Goal: Task Accomplishment & Management: Manage account settings

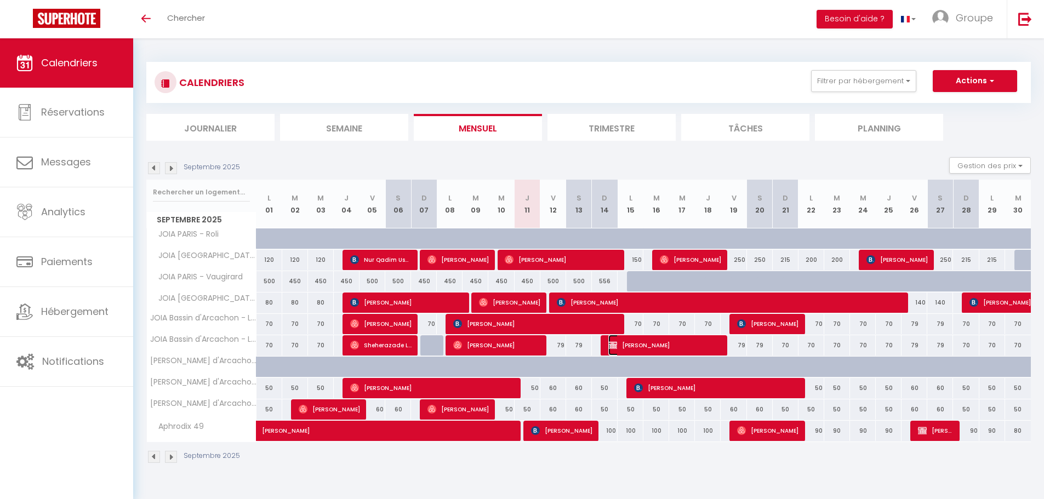
click at [659, 347] on span "[PERSON_NAME]" at bounding box center [665, 345] width 114 height 21
select select "OK"
select select "KO"
select select "0"
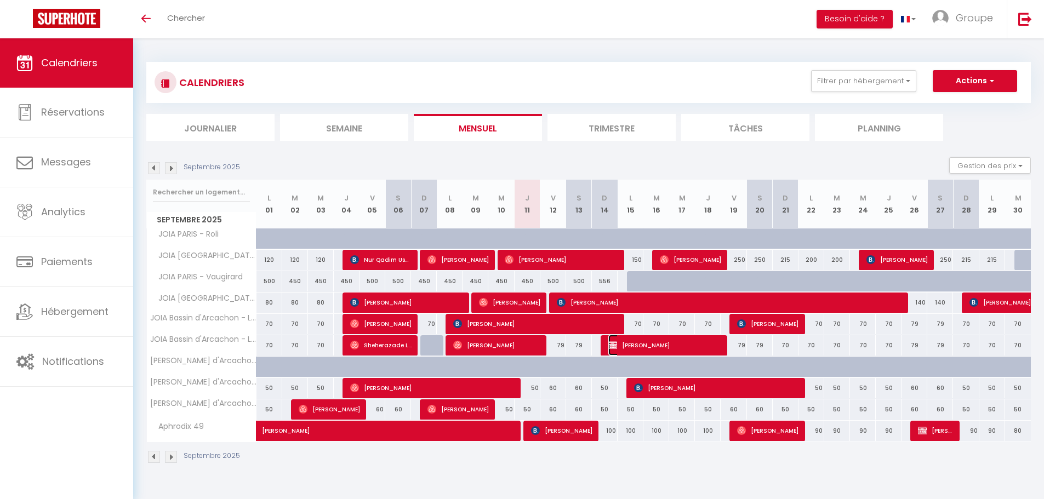
select select "1"
select select
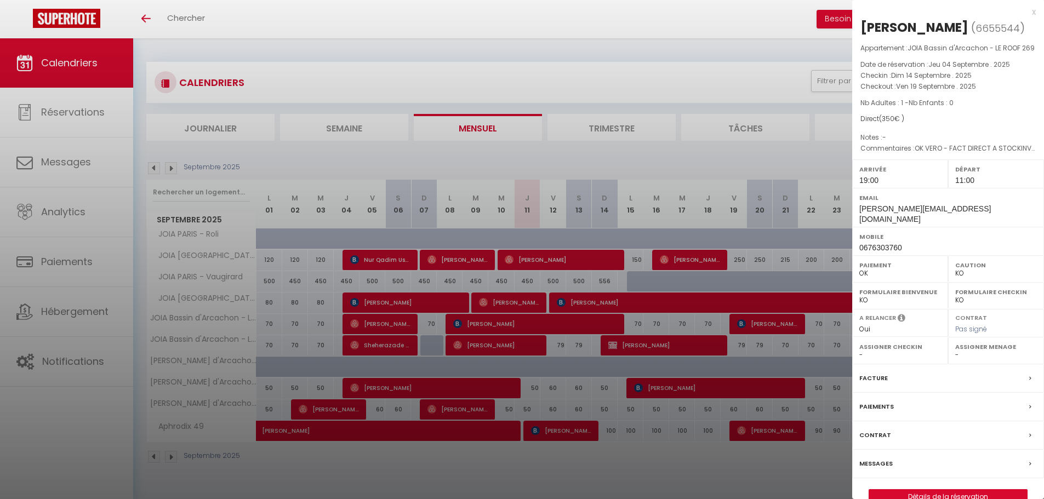
click at [659, 347] on div at bounding box center [522, 249] width 1044 height 499
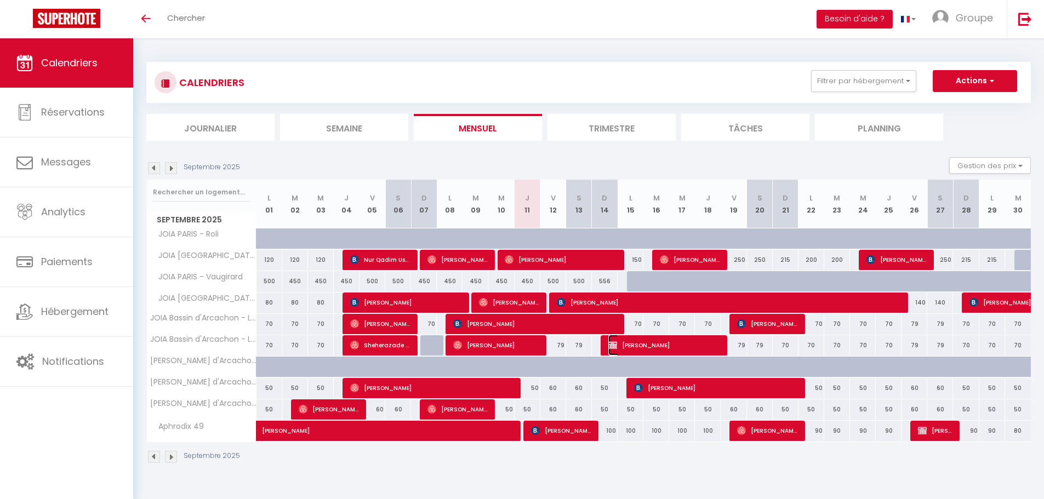
click at [662, 341] on span "[PERSON_NAME]" at bounding box center [664, 345] width 112 height 21
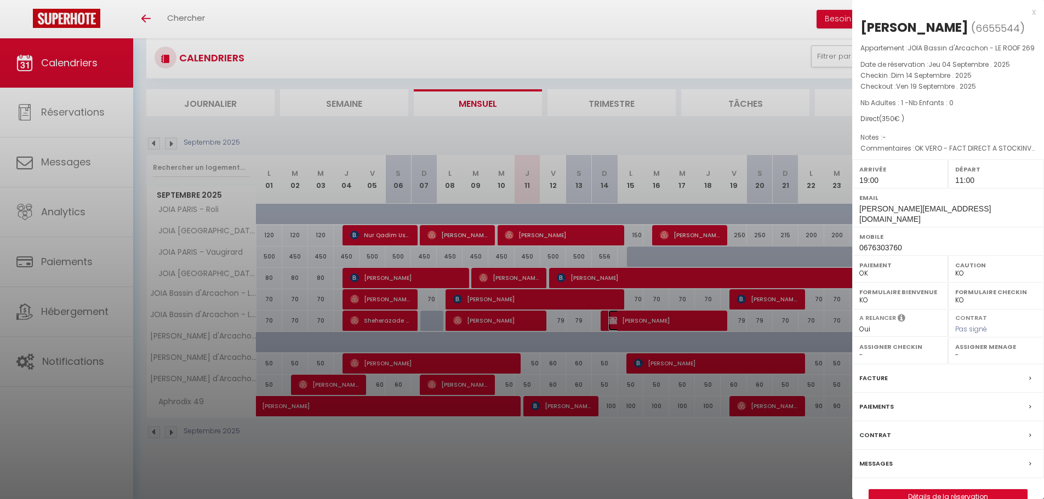
scroll to position [38, 0]
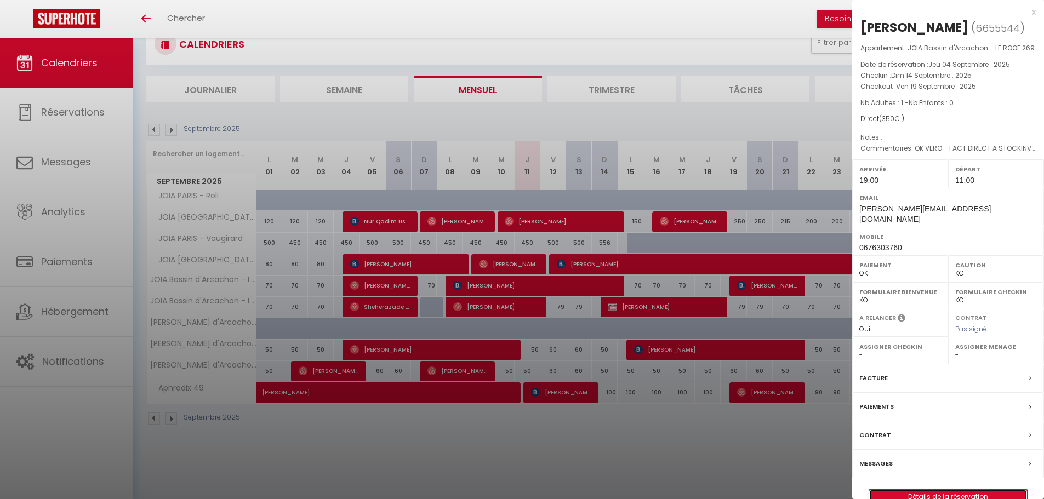
click at [985, 490] on link "Détails de la réservation" at bounding box center [948, 497] width 158 height 14
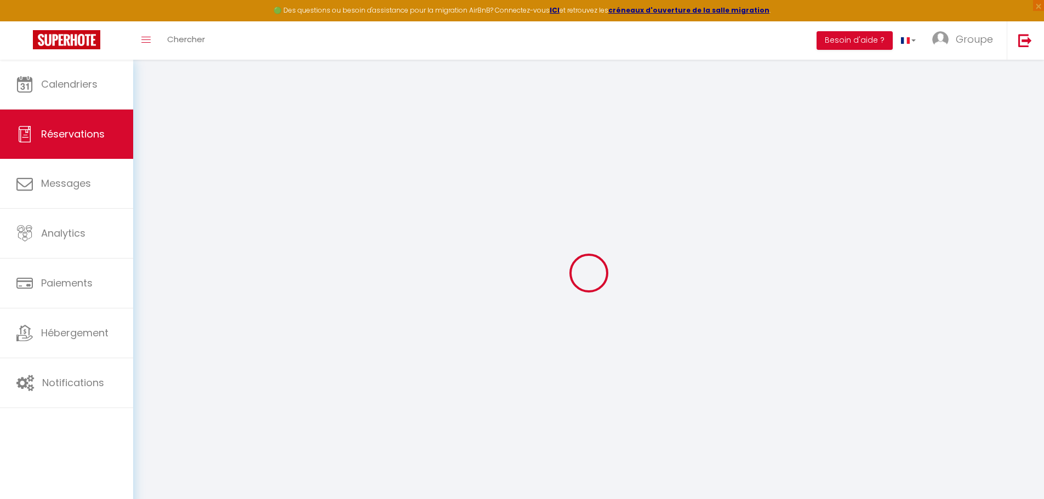
type input "Jb"
type input "BERENGUER"
type input "[PERSON_NAME][EMAIL_ADDRESS][DOMAIN_NAME]"
type input "0676303760"
select select
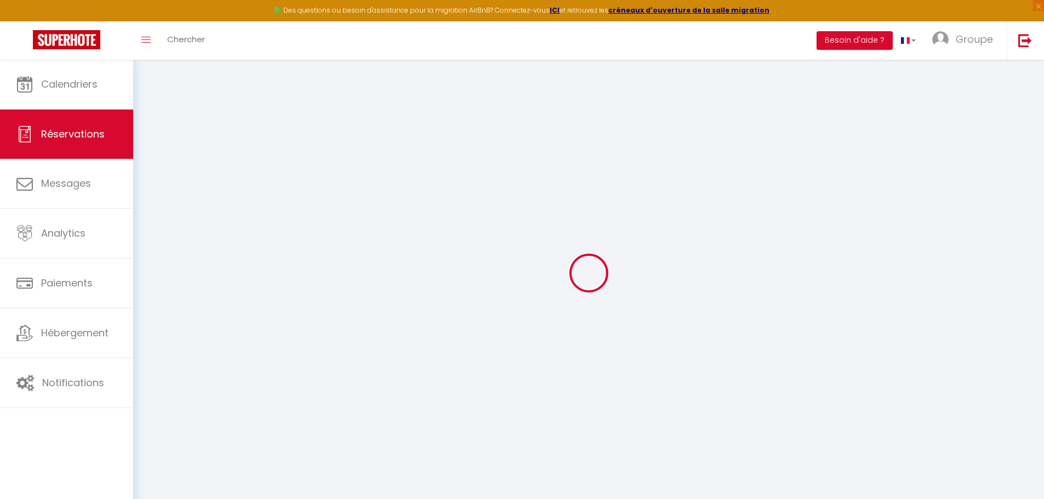
select select "40411"
select select "1"
type input "Dim 14 Septembre 2025"
select select
type input "Ven 19 Septembre 2025"
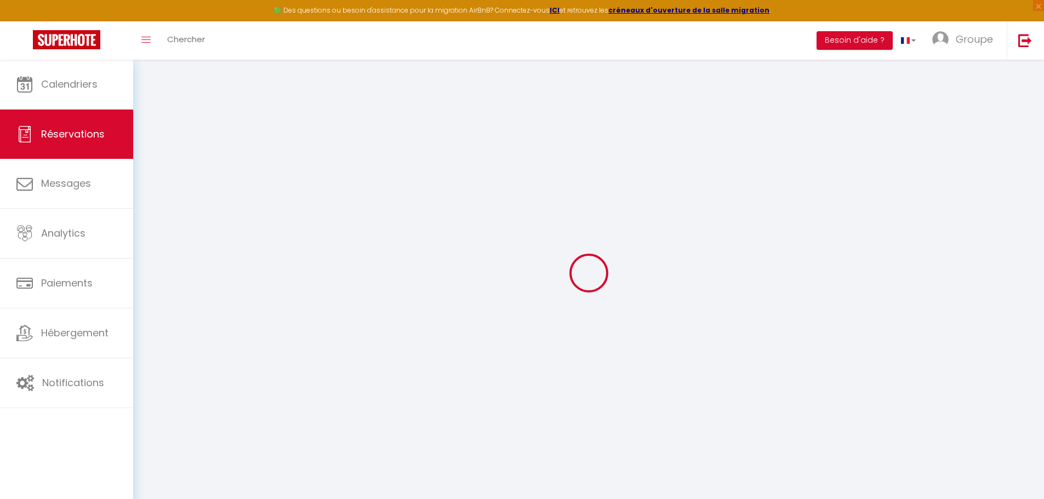
select select
type input "1"
select select "12"
select select
type input "350"
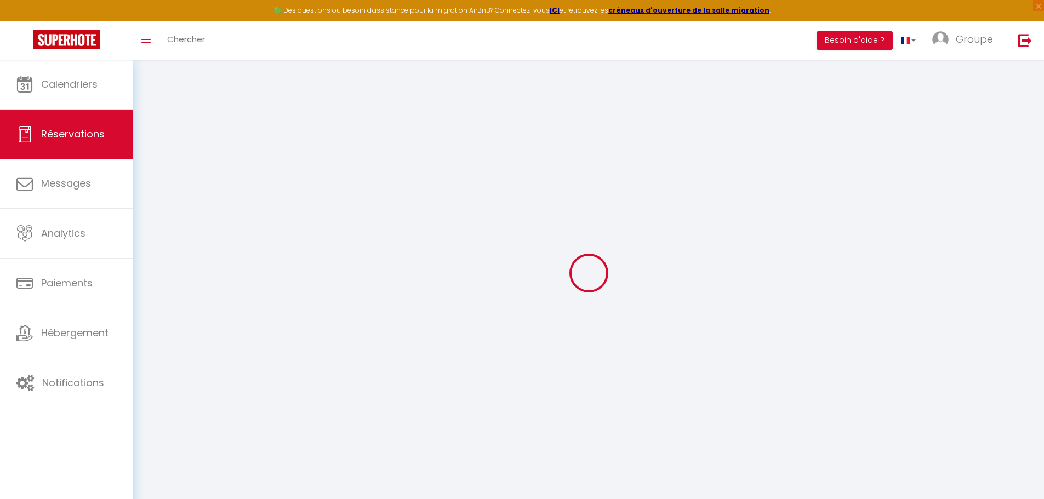
checkbox input "false"
type input "350"
type input "0"
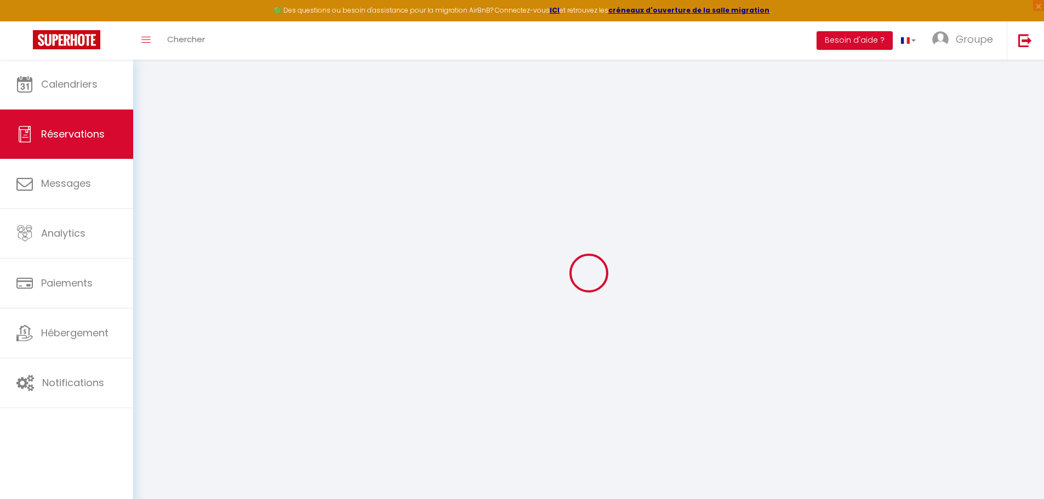
select select
select select "14"
checkbox input "false"
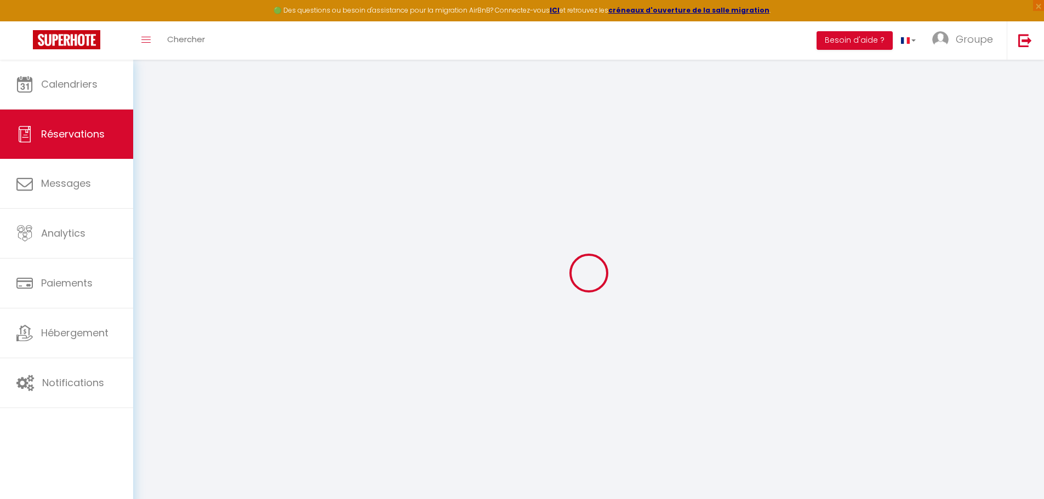
select select
checkbox input "false"
select select
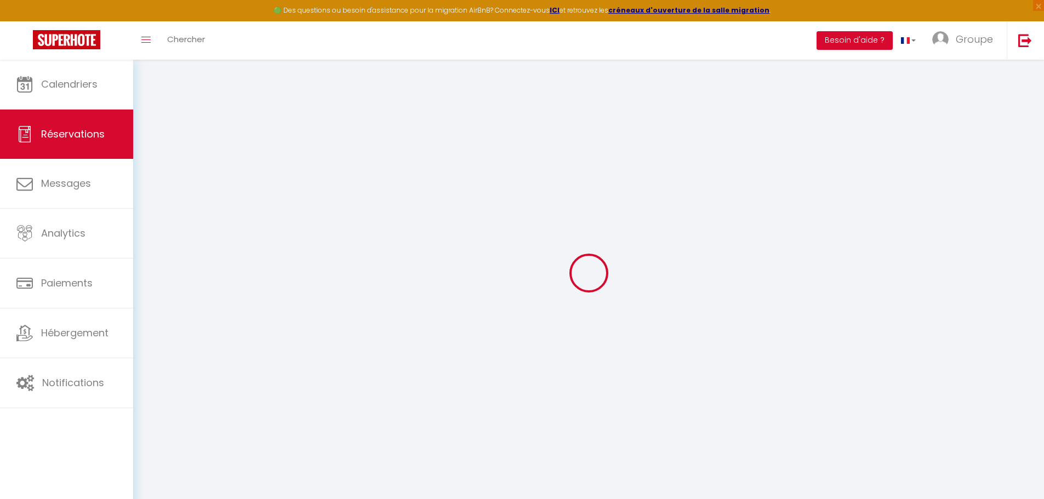
select select
checkbox input "false"
select select
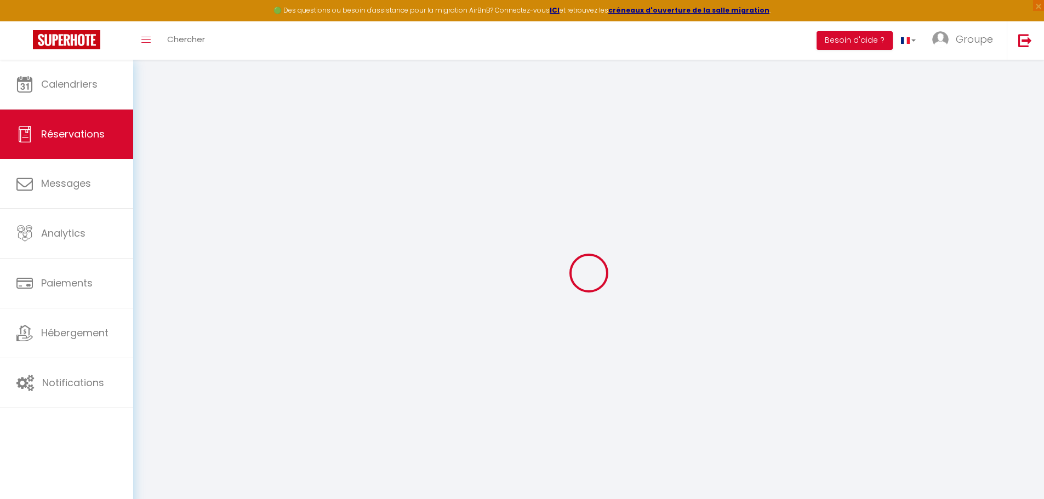
select select
checkbox input "false"
type textarea "OK VERO - FACT DIRECT A STOCKINVEST FRANCE 500 €"
select select
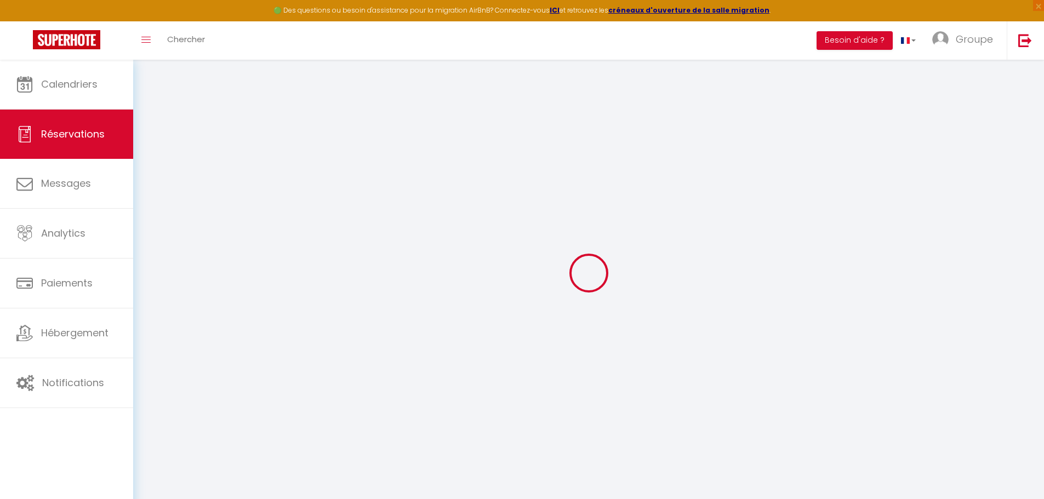
select select
checkbox input "false"
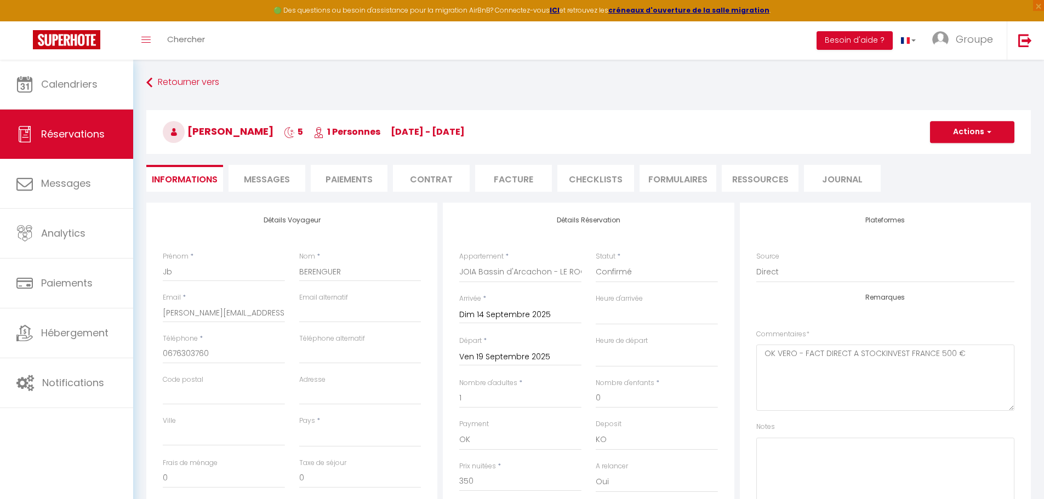
select select
checkbox input "false"
select select "19:00"
select select "11:00"
click at [493, 311] on input "Dim 14 Septembre 2025" at bounding box center [520, 315] width 122 height 14
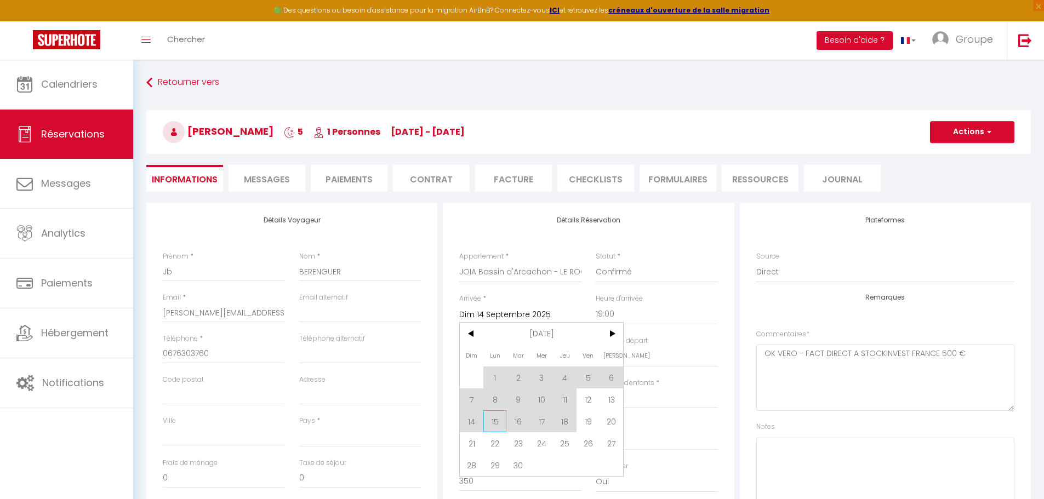
click at [493, 421] on span "15" at bounding box center [495, 422] width 24 height 22
select select
type input "Lun 15 Septembre 2025"
checkbox input "false"
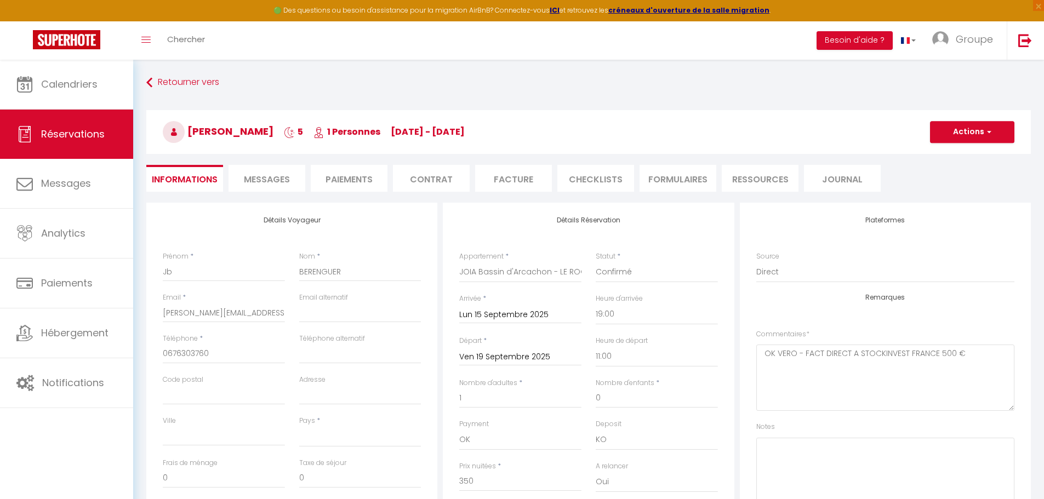
select select
type input "280"
checkbox input "false"
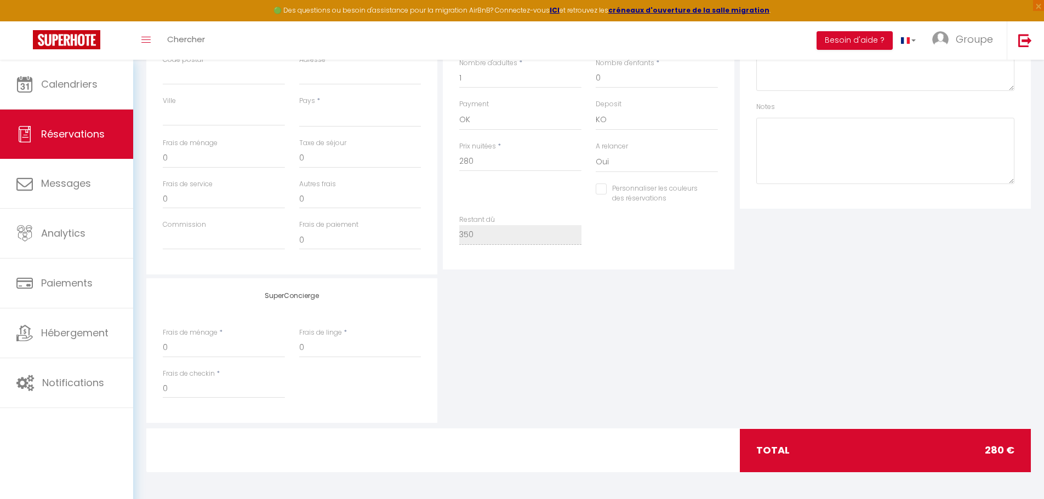
scroll to position [321, 0]
click at [943, 452] on div "total 280 €" at bounding box center [885, 450] width 290 height 43
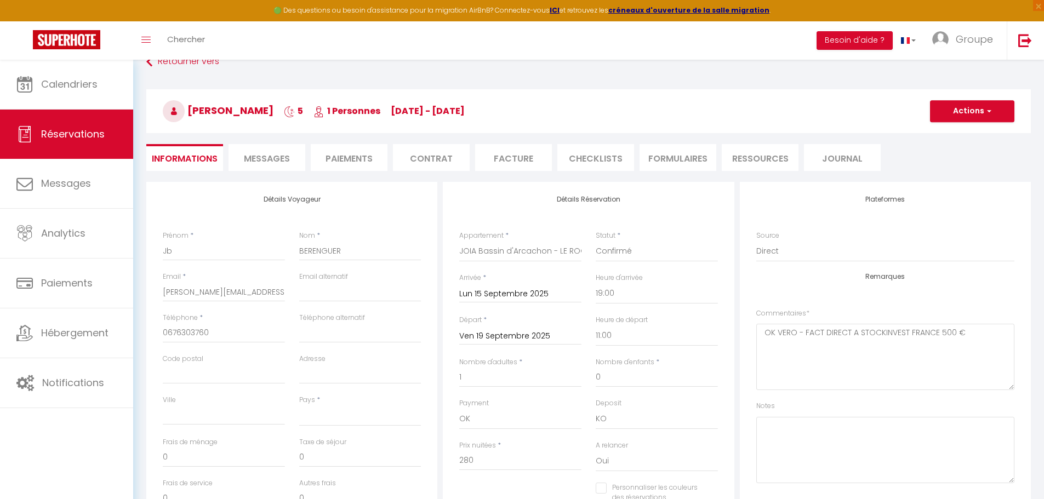
scroll to position [0, 0]
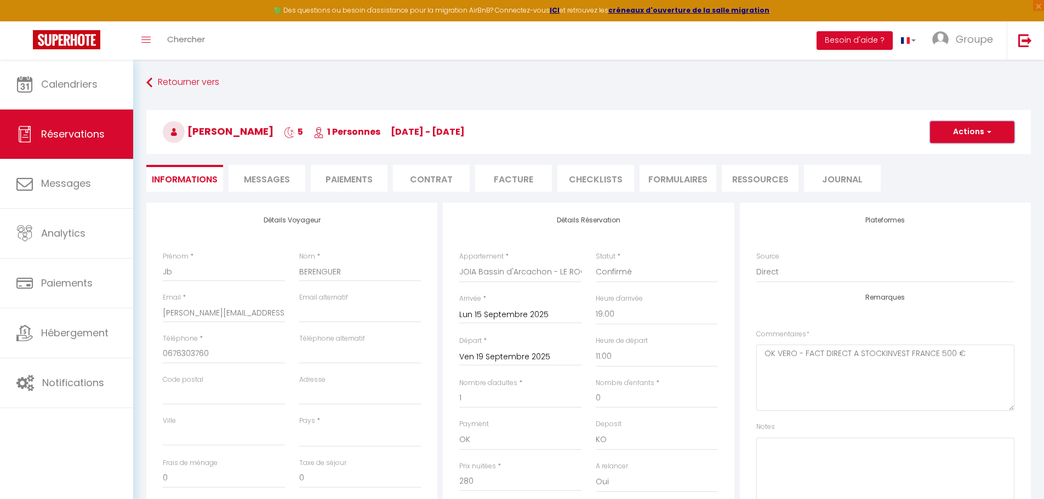
click at [973, 132] on button "Actions" at bounding box center [972, 132] width 84 height 22
click at [966, 152] on link "Enregistrer" at bounding box center [961, 156] width 87 height 14
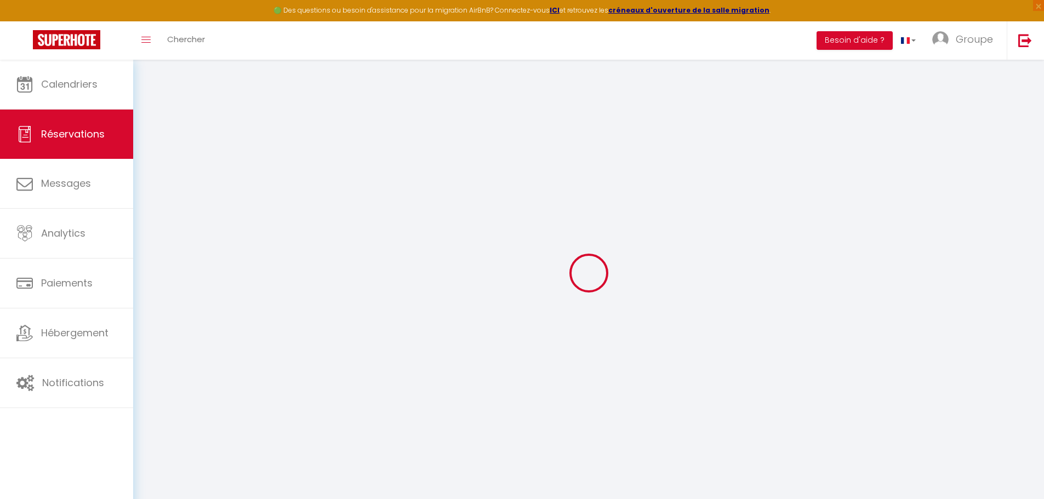
select select "not_cancelled"
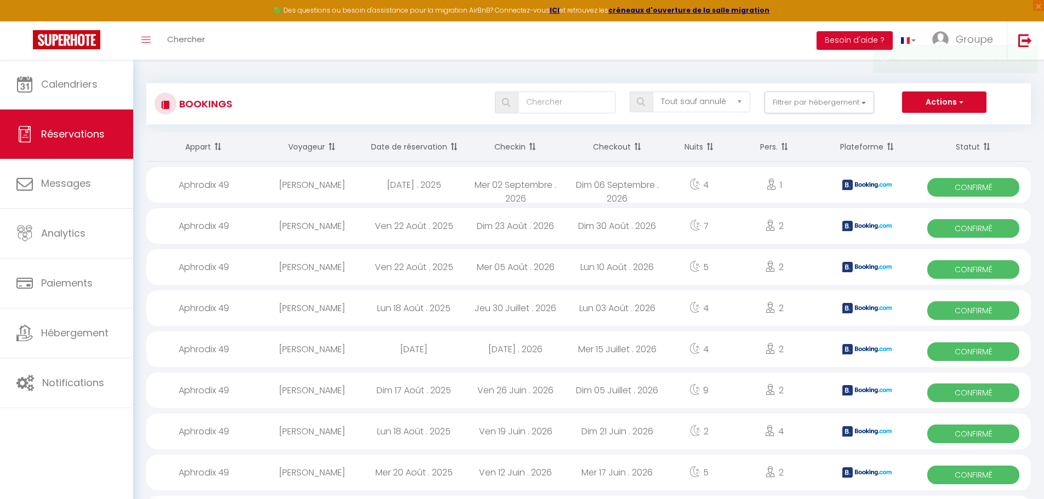
click at [220, 143] on span at bounding box center [216, 147] width 11 height 22
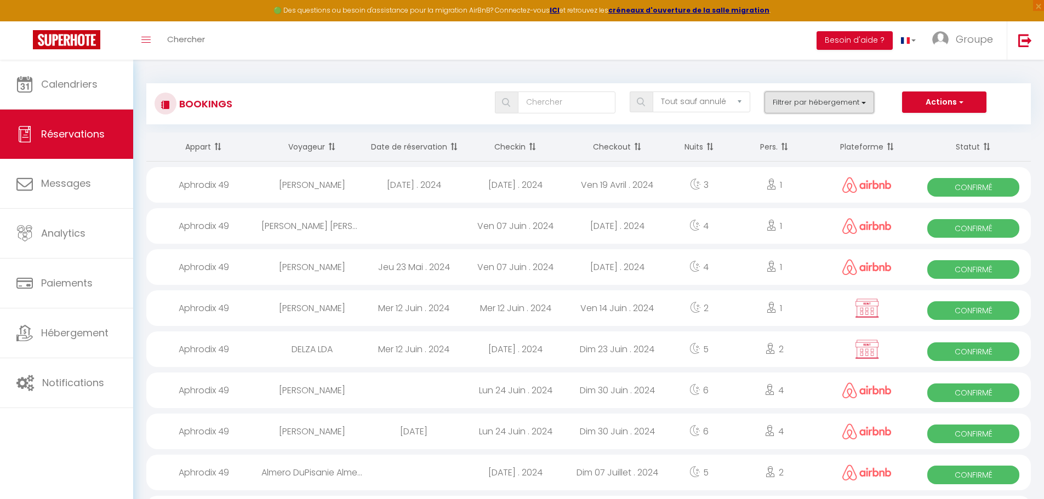
click at [835, 101] on button "Filtrer par hébergement" at bounding box center [820, 103] width 110 height 22
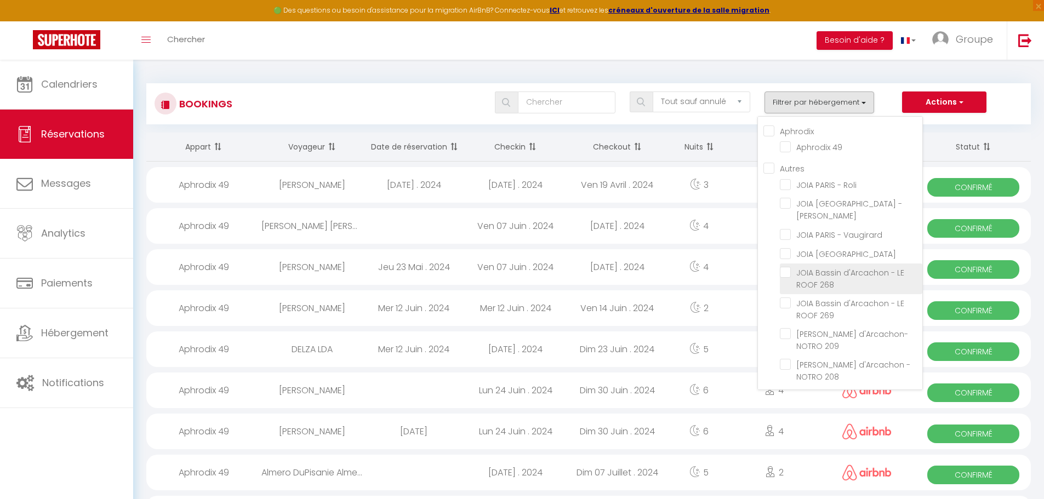
click at [786, 267] on input "JOIA Bassin d'Arcachon - LE ROOF 268" at bounding box center [851, 272] width 142 height 11
checkbox input "true"
checkbox input "false"
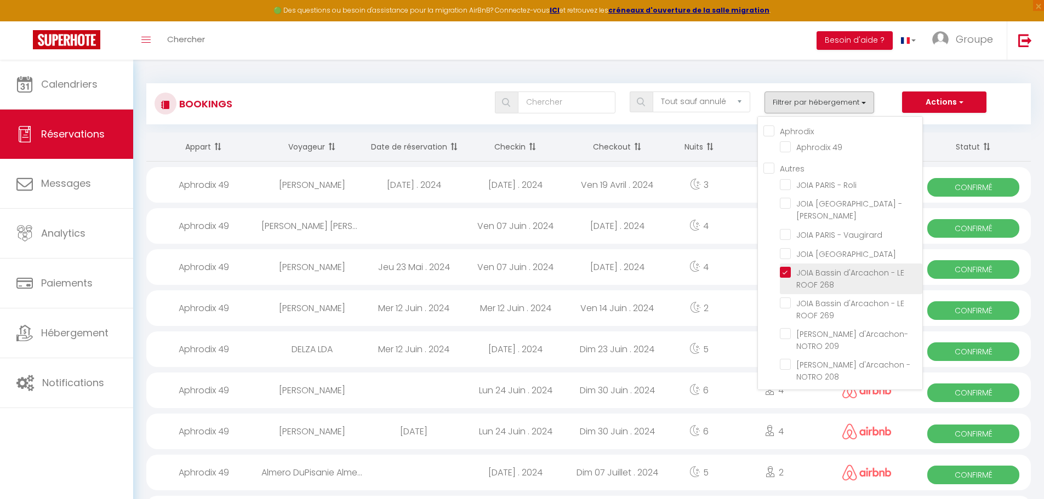
checkbox input "false"
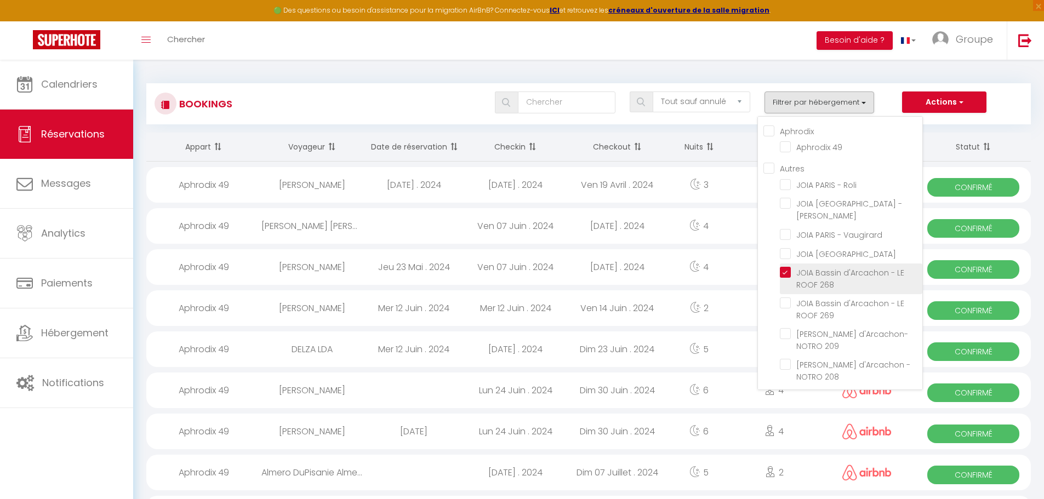
checkbox input "false"
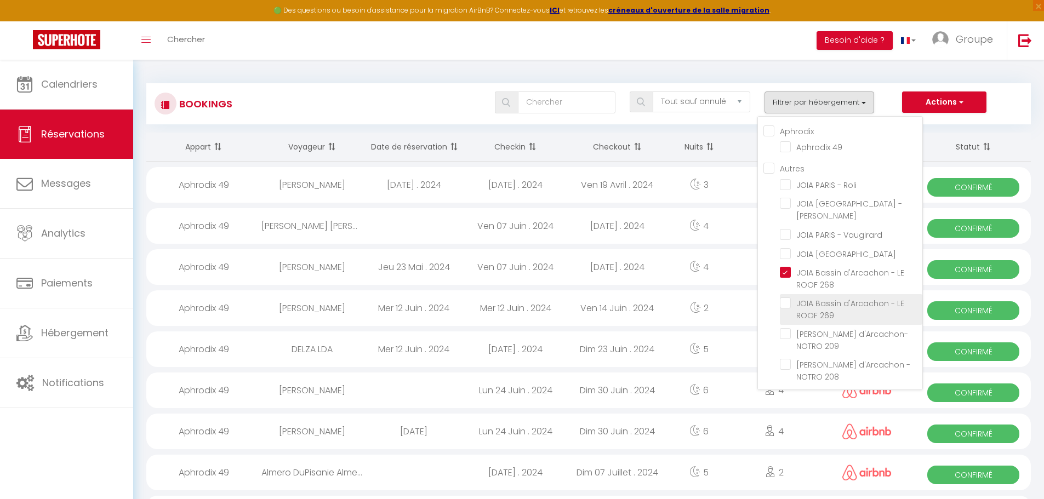
checkbox input "false"
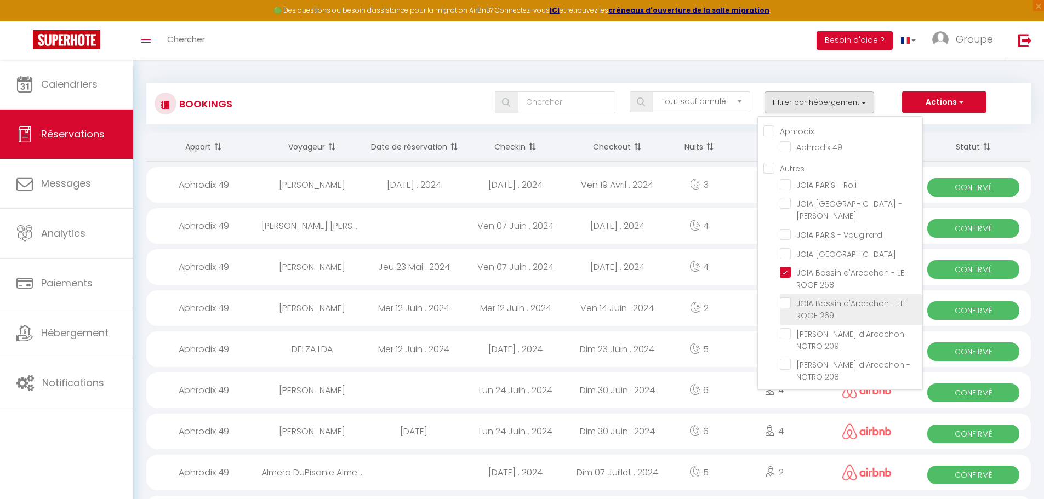
checkbox input "false"
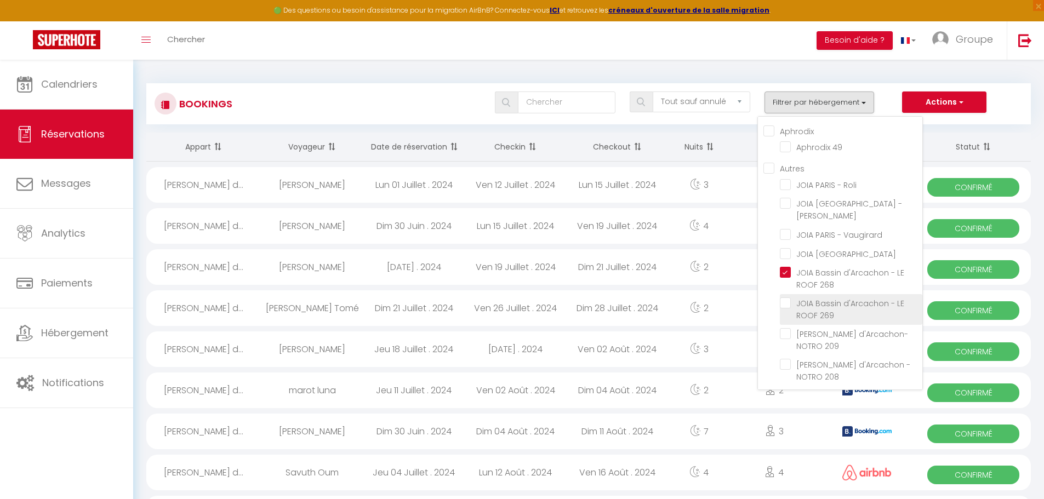
click at [787, 298] on input "JOIA Bassin d'Arcachon - LE ROOF 269" at bounding box center [851, 303] width 142 height 11
checkbox input "true"
checkbox input "false"
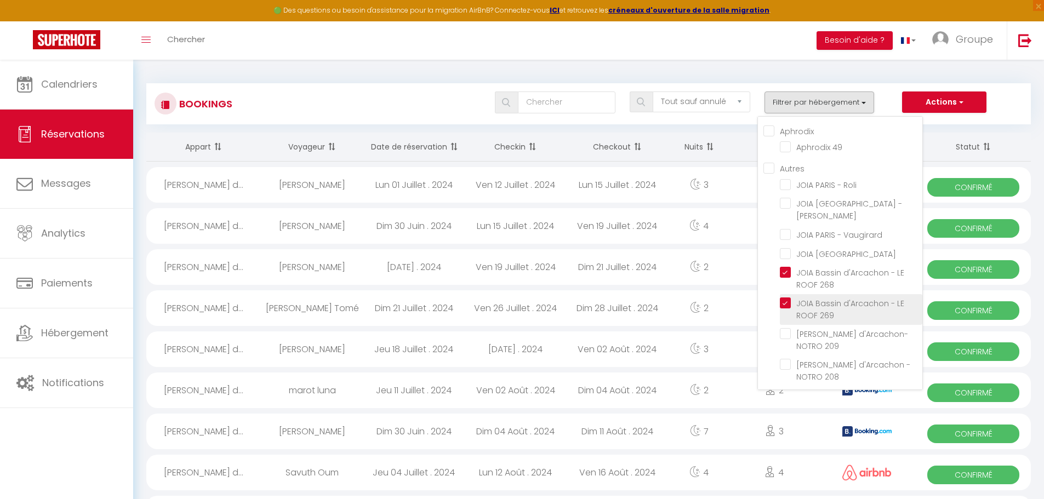
checkbox input "false"
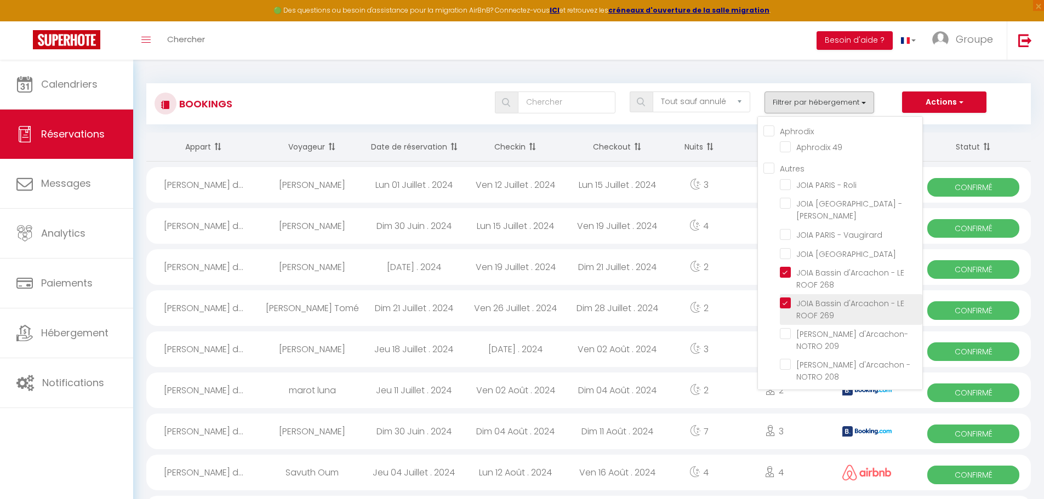
checkbox input "false"
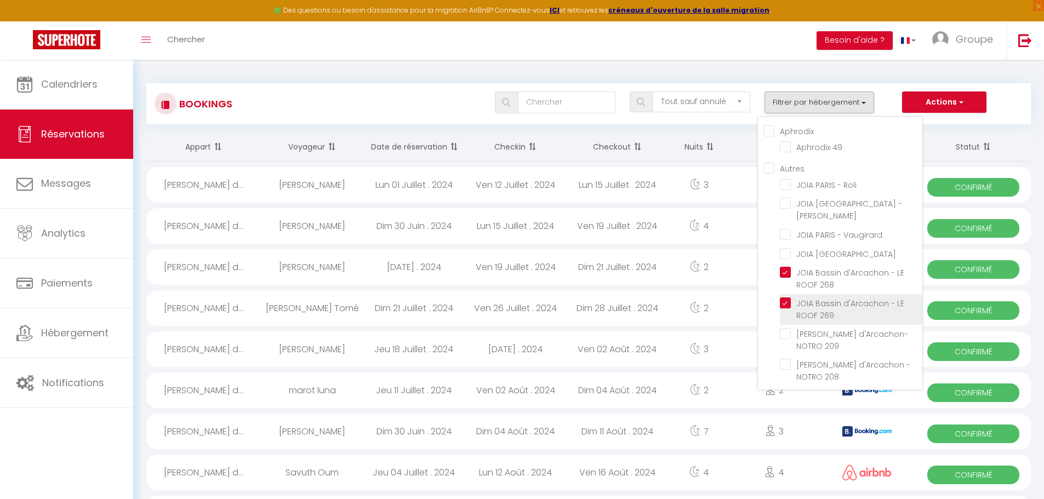
checkbox input "false"
click at [898, 93] on div "Actions Nouvelle Réservation Exporter les réservations Importer les réservations" at bounding box center [962, 103] width 135 height 22
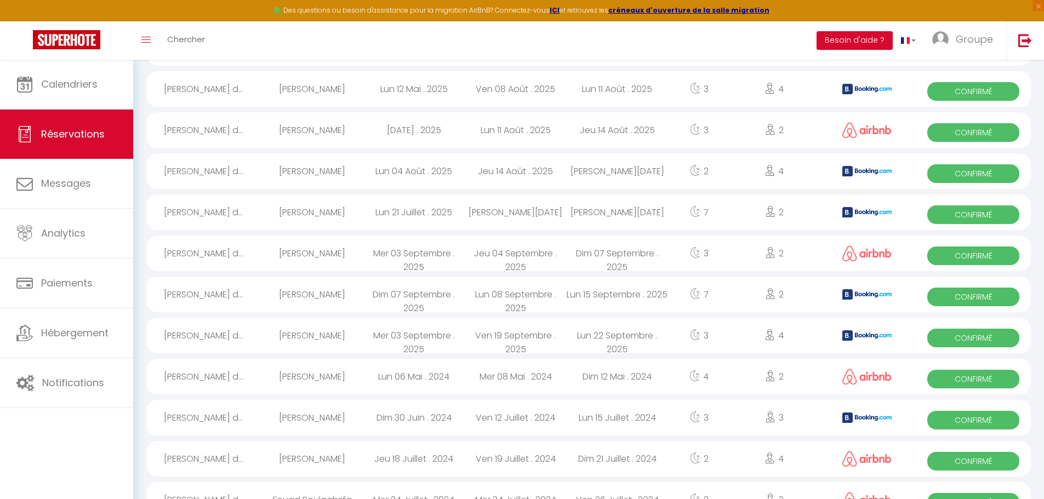
scroll to position [1766, 0]
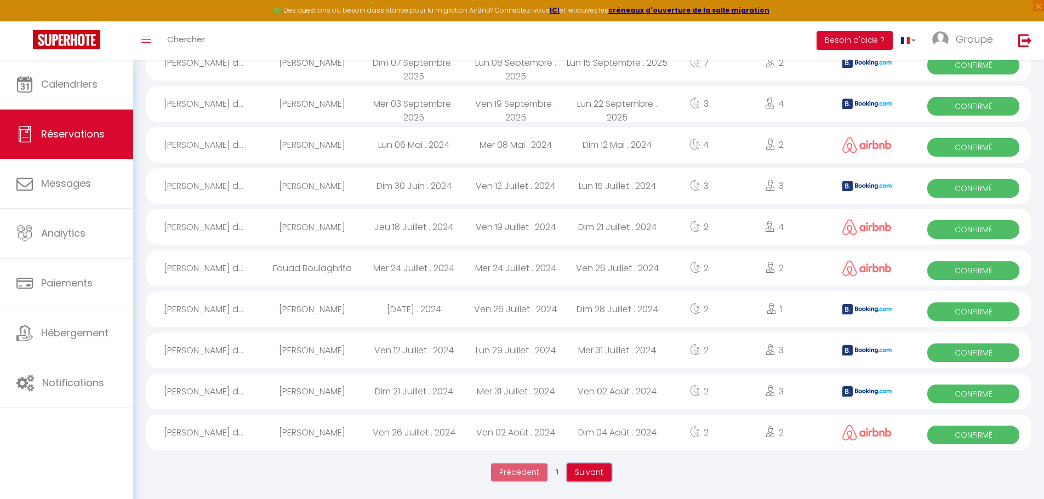
click at [602, 477] on span "Suivant" at bounding box center [589, 472] width 28 height 11
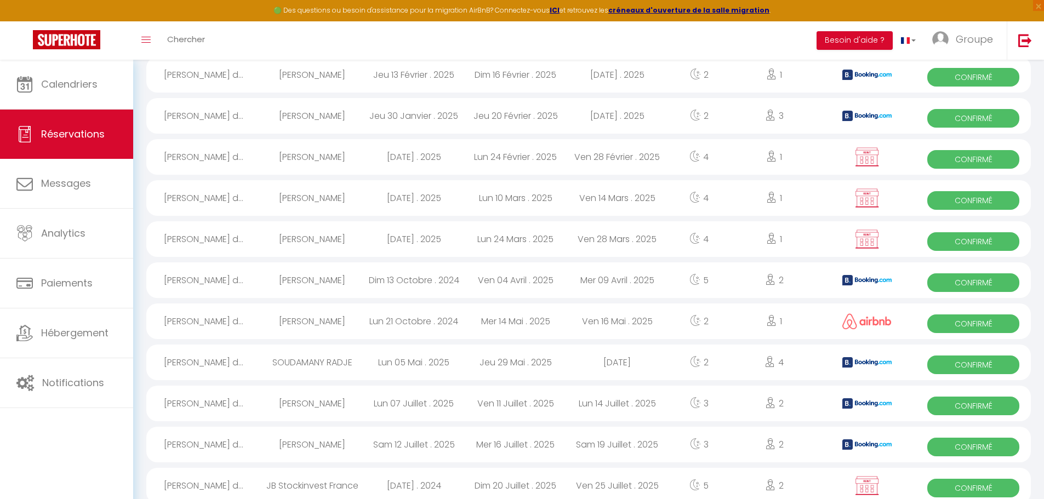
scroll to position [807, 0]
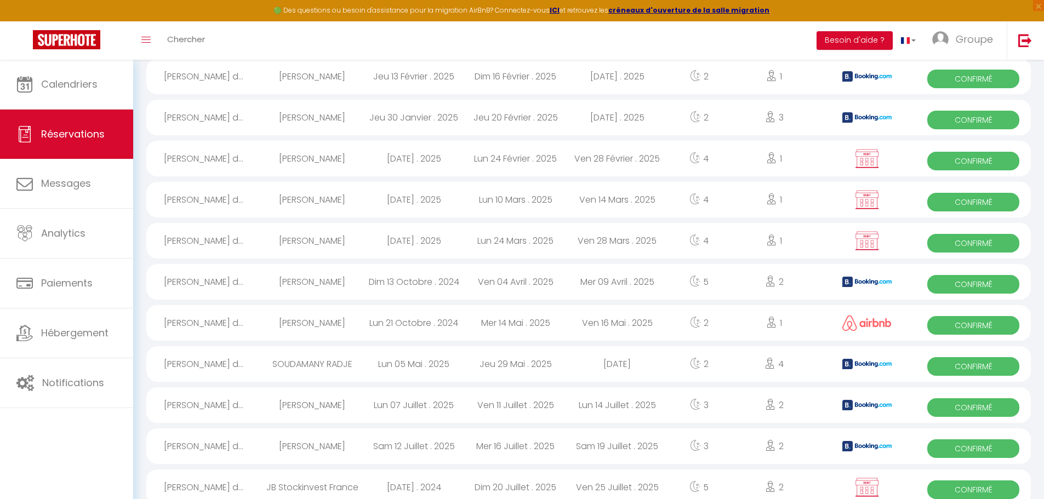
click at [868, 158] on img at bounding box center [866, 159] width 27 height 21
select select "OK"
select select "KO"
select select "0"
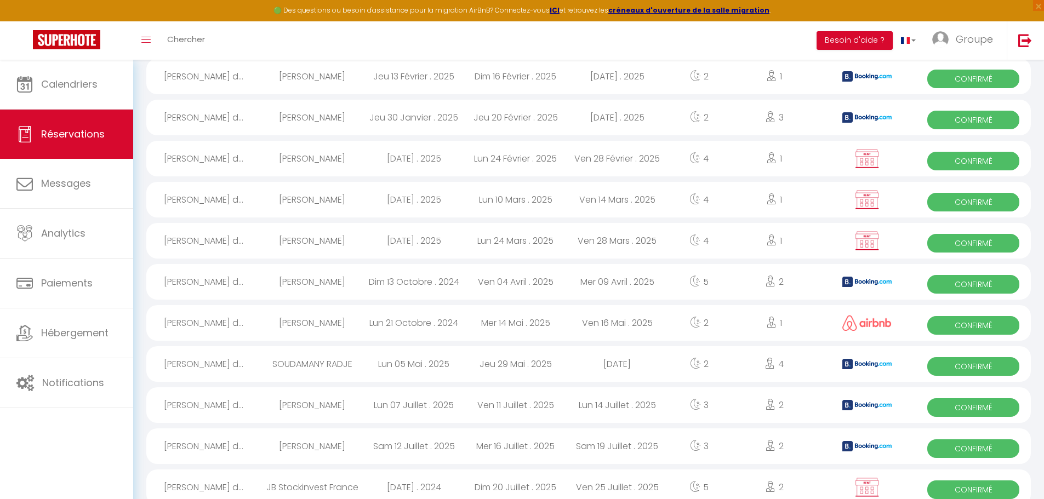
select select "1"
select select
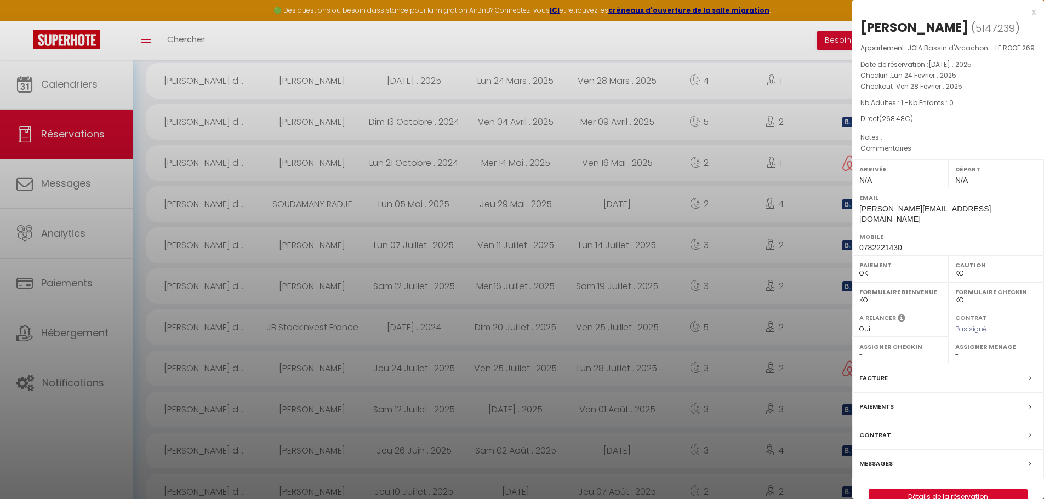
scroll to position [1027, 0]
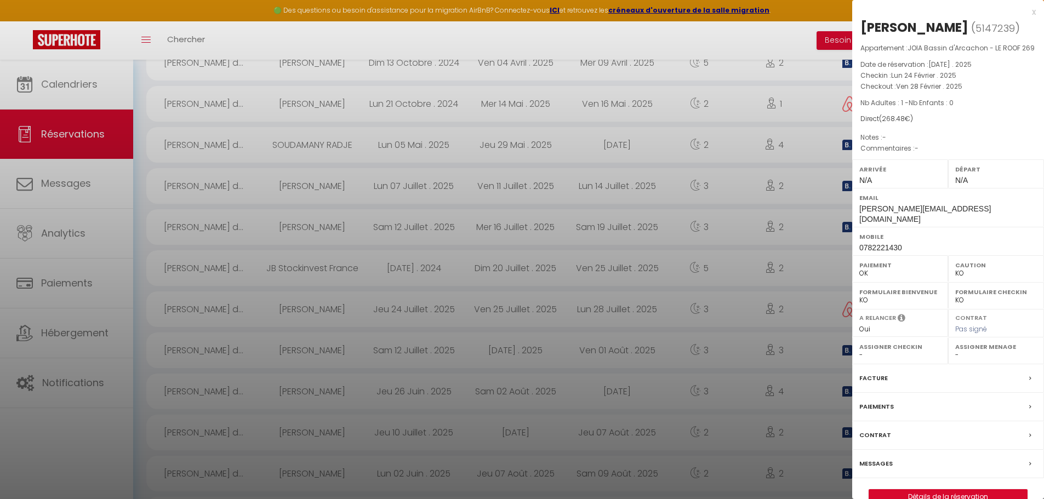
click at [1030, 404] on icon at bounding box center [1030, 407] width 2 height 7
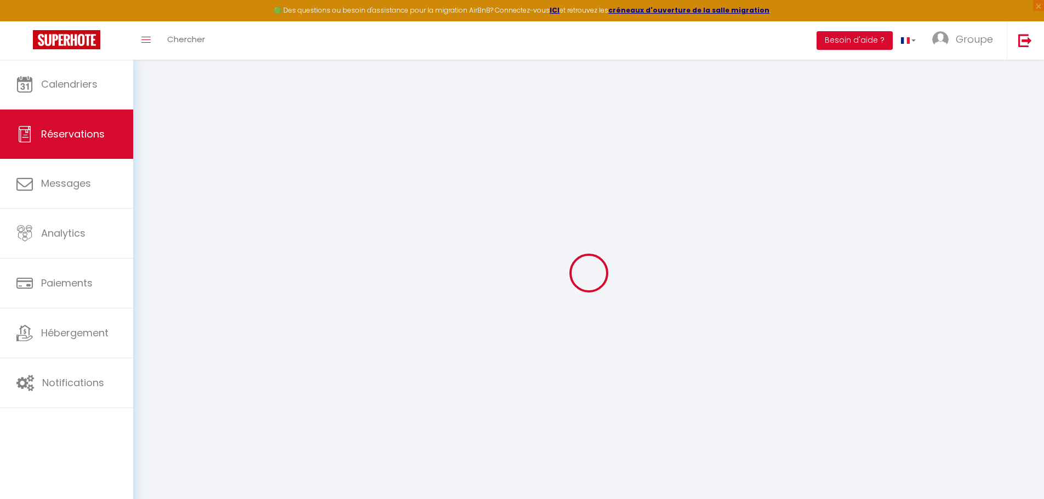
select select
checkbox input "false"
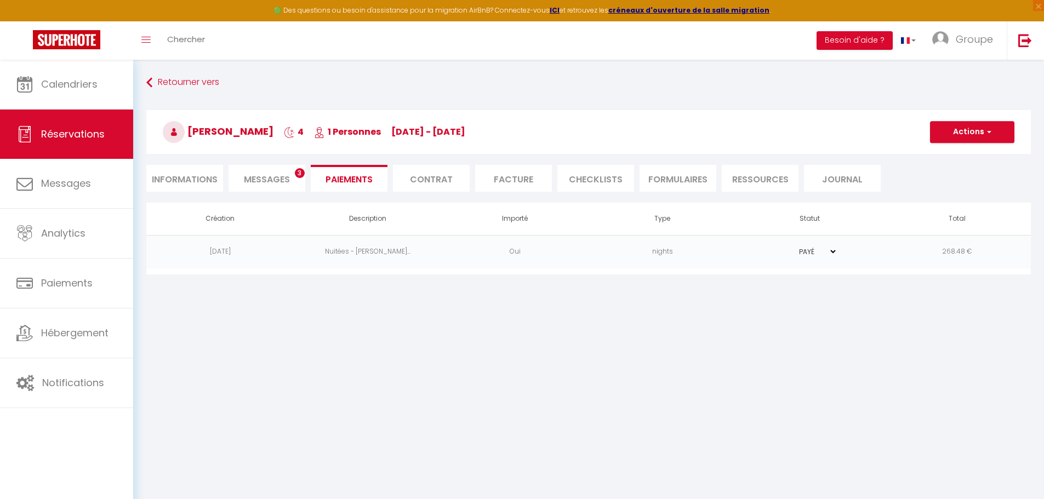
click at [831, 253] on select "PAYÉ EN ATTENTE" at bounding box center [810, 252] width 55 height 10
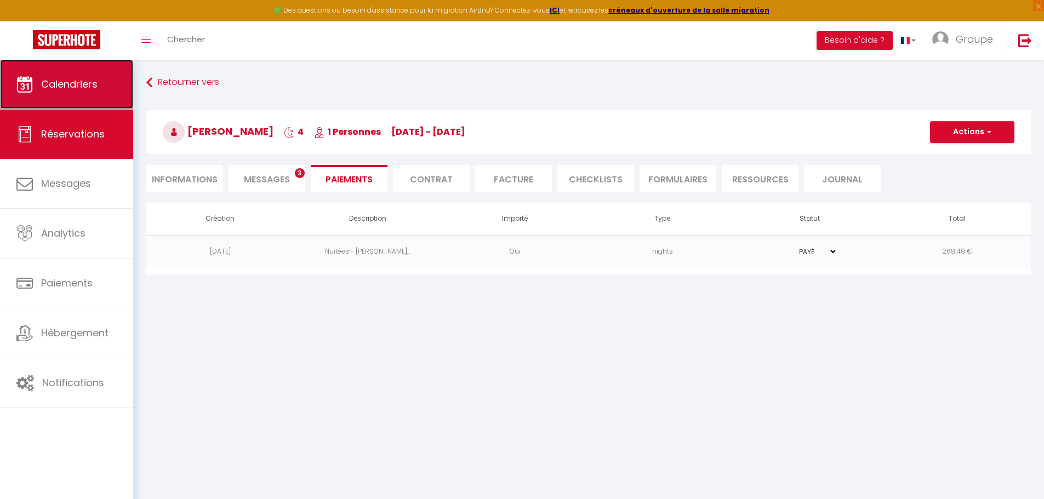
click at [73, 85] on span "Calendriers" at bounding box center [69, 84] width 56 height 14
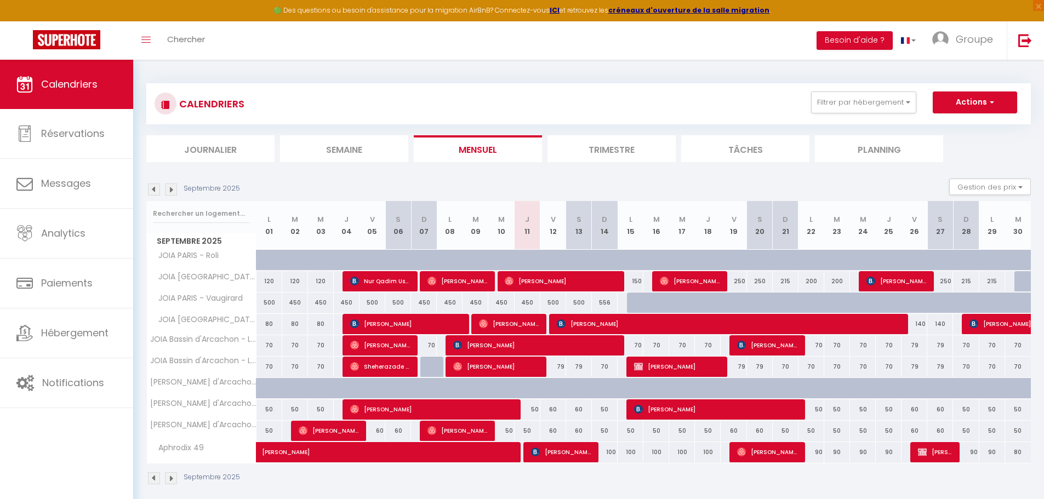
scroll to position [60, 0]
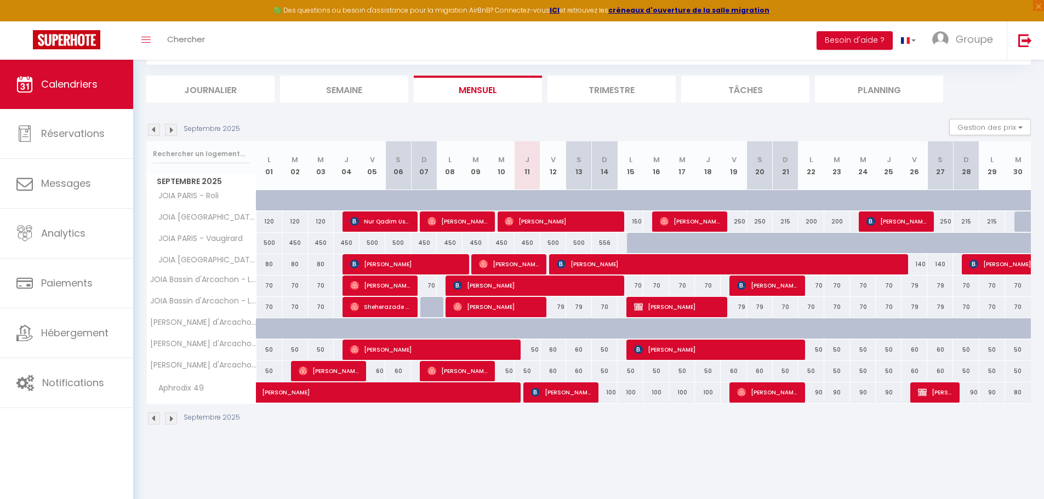
click at [172, 133] on img at bounding box center [171, 130] width 12 height 12
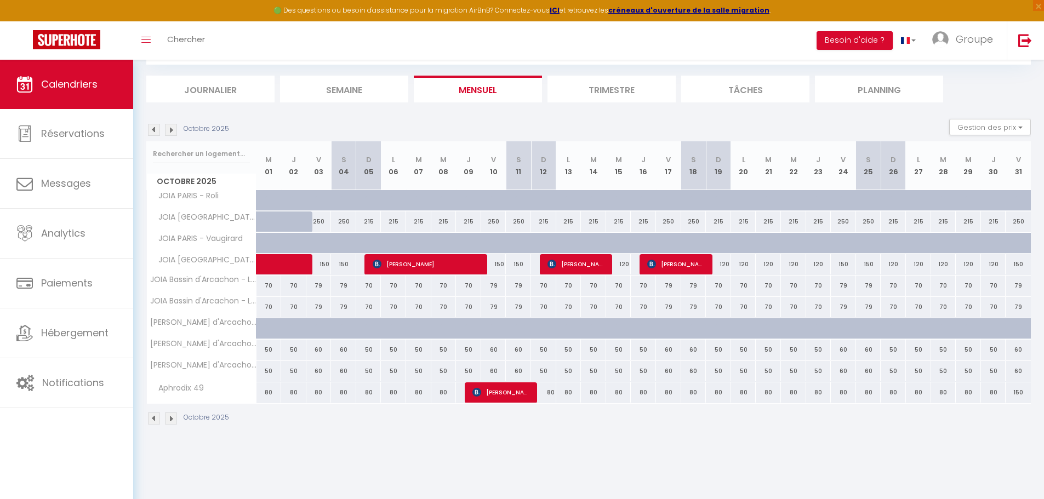
click at [172, 133] on img at bounding box center [171, 130] width 12 height 12
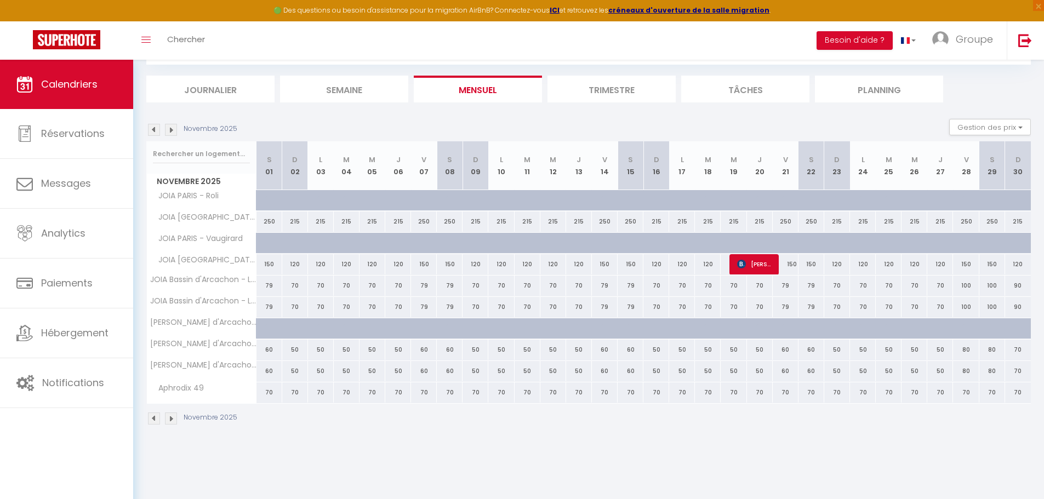
click at [172, 133] on img at bounding box center [171, 130] width 12 height 12
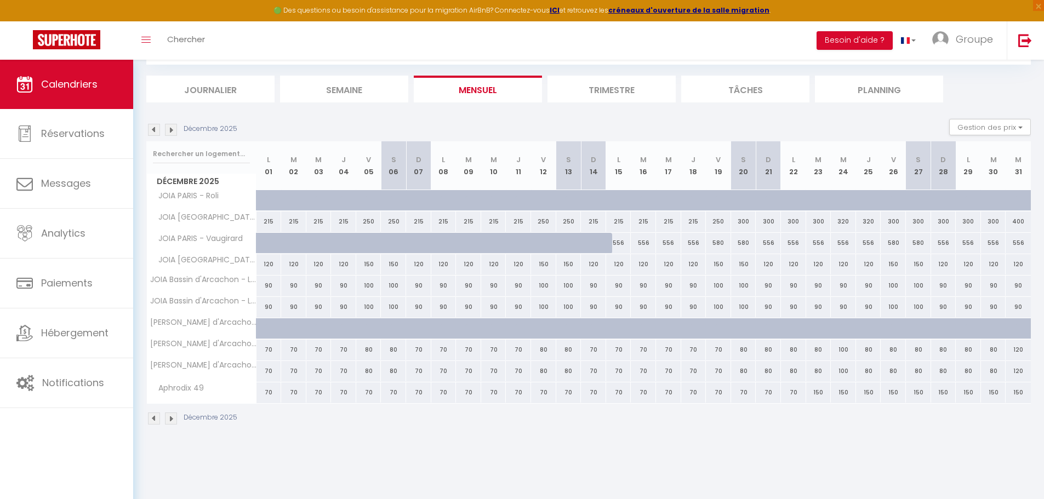
click at [172, 133] on img at bounding box center [171, 130] width 12 height 12
